Goal: Information Seeking & Learning: Learn about a topic

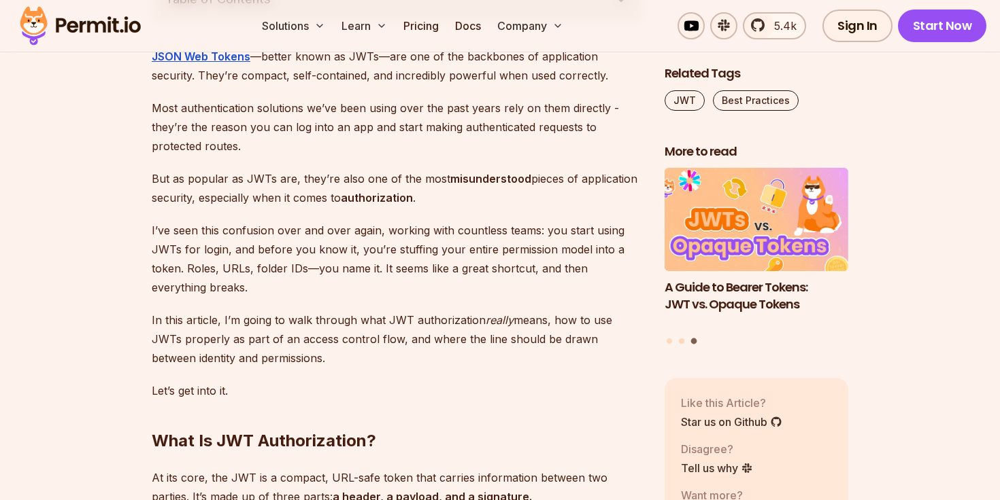
scroll to position [822, 0]
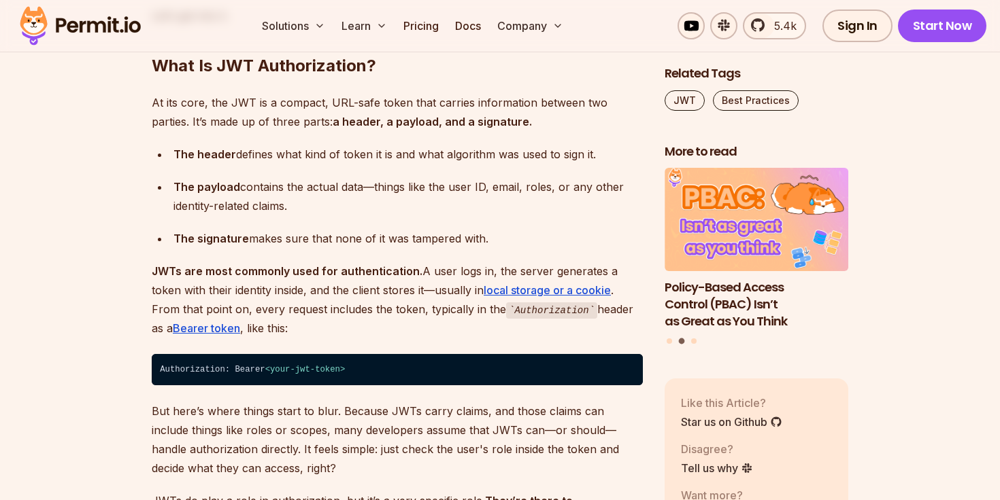
scroll to position [1204, 0]
drag, startPoint x: 511, startPoint y: 181, endPoint x: 375, endPoint y: 181, distance: 136.0
click at [376, 181] on div "The payload contains the actual data—things like the user ID, email, roles, or …" at bounding box center [407, 196] width 469 height 38
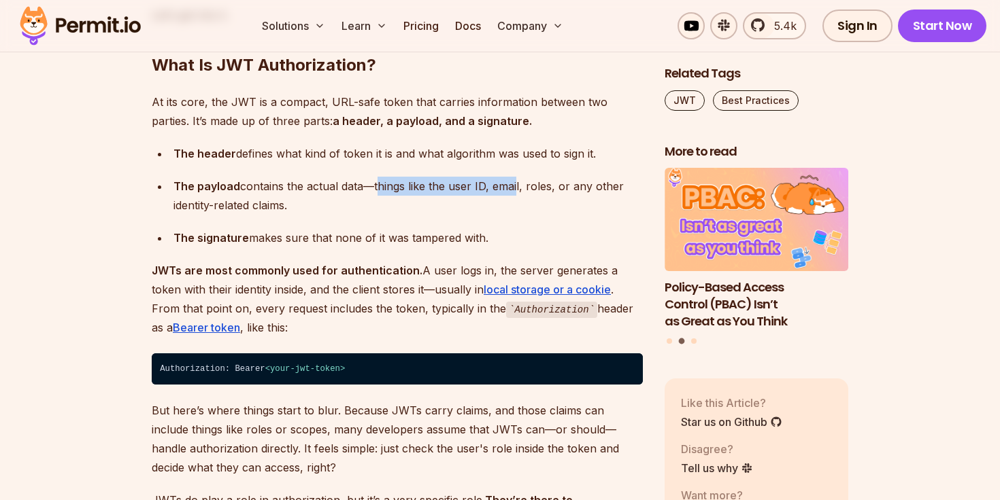
click at [375, 181] on div "The payload contains the actual data—things like the user ID, email, roles, or …" at bounding box center [407, 196] width 469 height 38
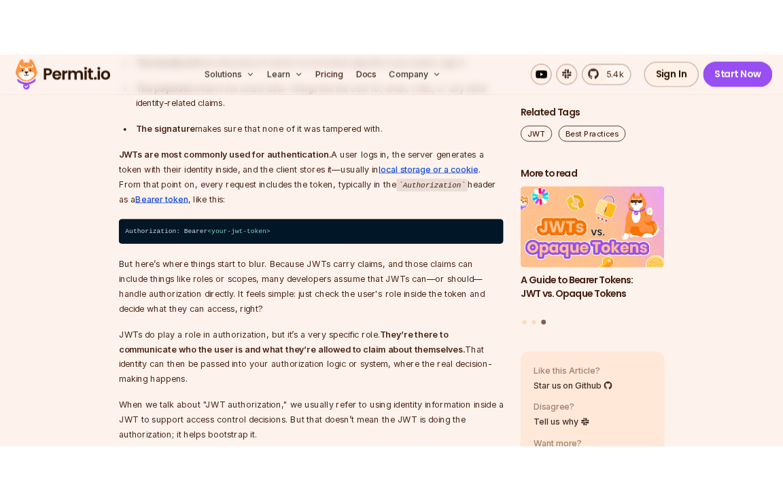
scroll to position [1391, 0]
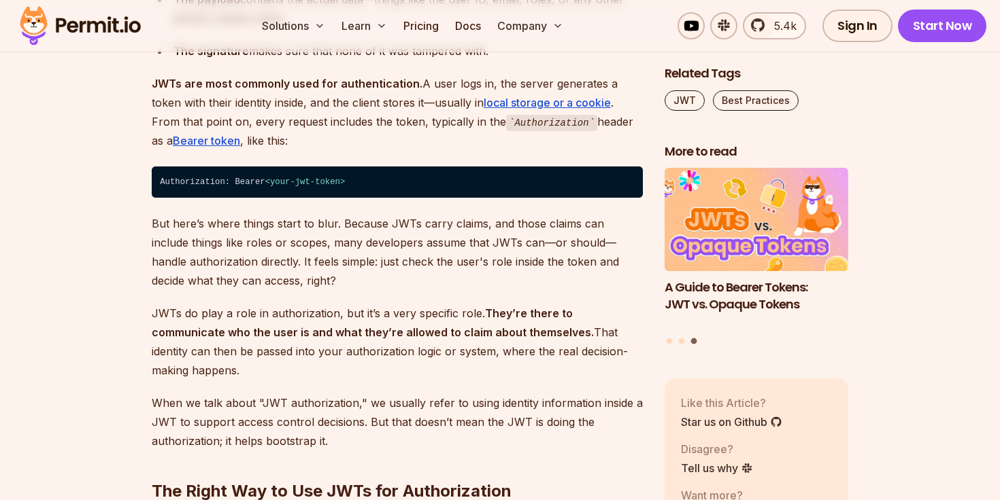
click at [379, 107] on p "JWTs are most commonly used for authentication. A user logs in, the server gene…" at bounding box center [397, 112] width 491 height 77
click at [413, 186] on code "Authorization: Bearer < your-jwt-token >" at bounding box center [397, 182] width 491 height 31
